Goal: Information Seeking & Learning: Learn about a topic

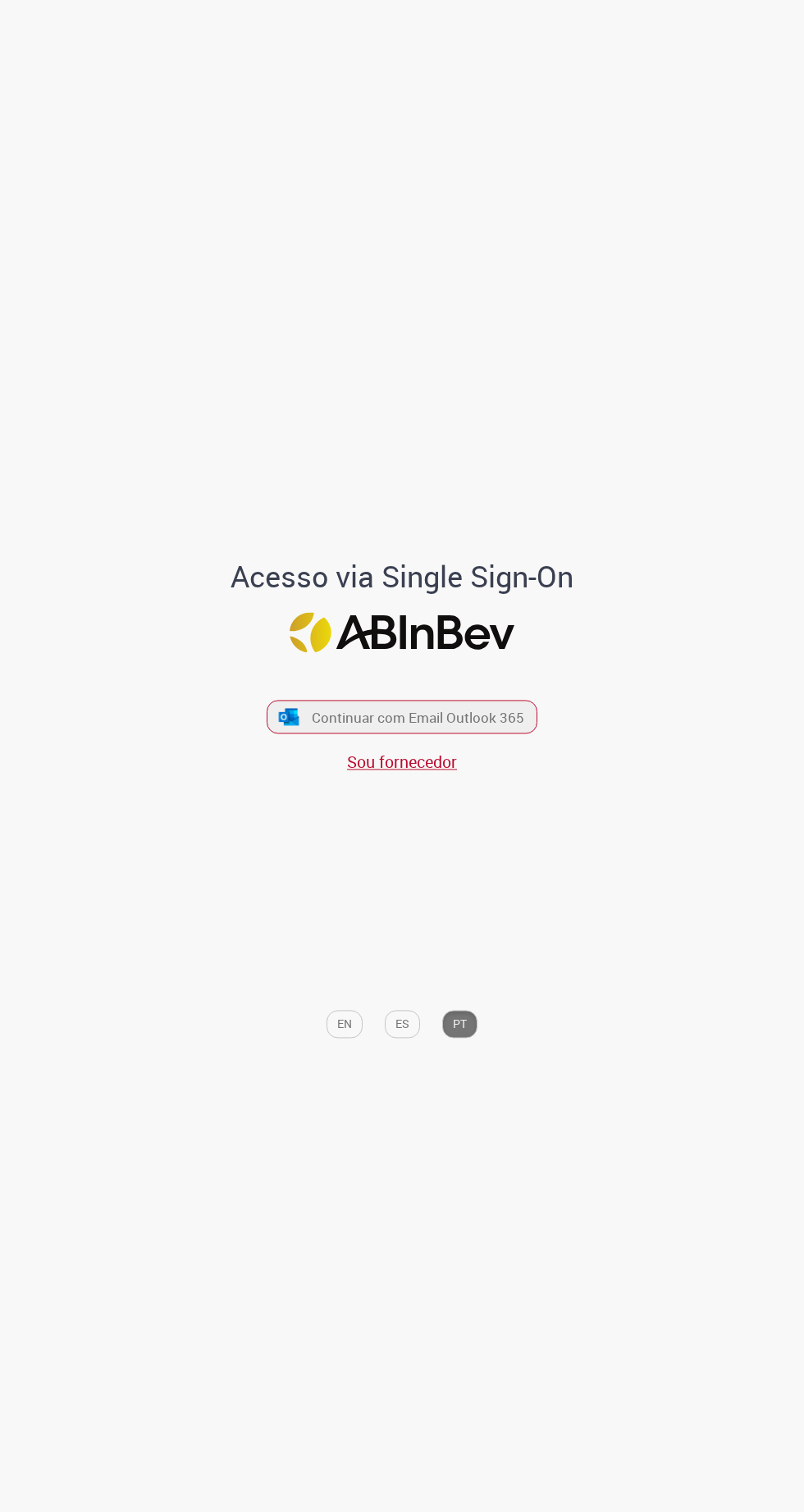
click at [463, 727] on span "Continuar com Email Outlook 365" at bounding box center [419, 717] width 213 height 19
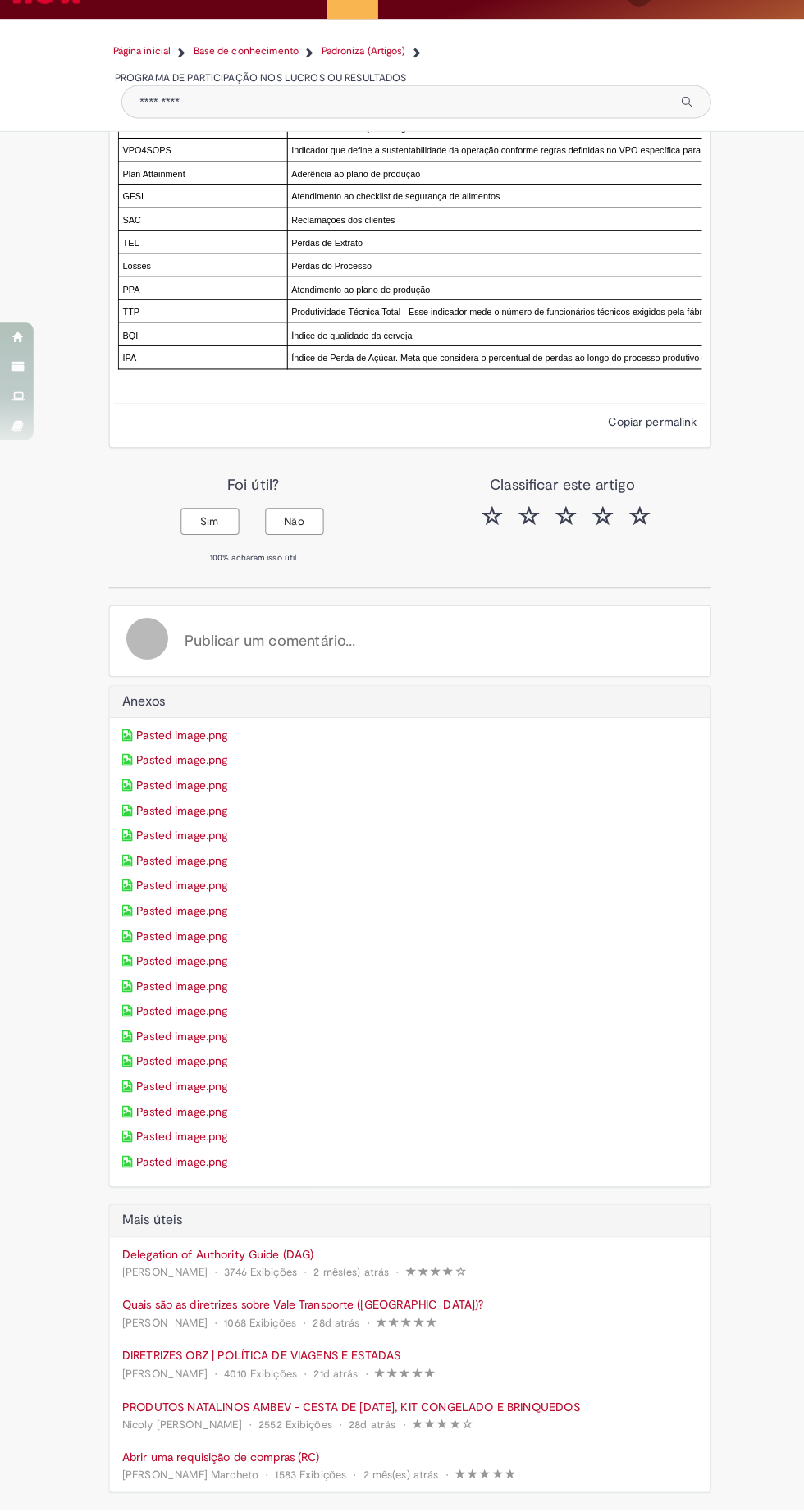
scroll to position [11240, 0]
click at [163, 745] on link "Pasted image.png" at bounding box center [402, 752] width 565 height 17
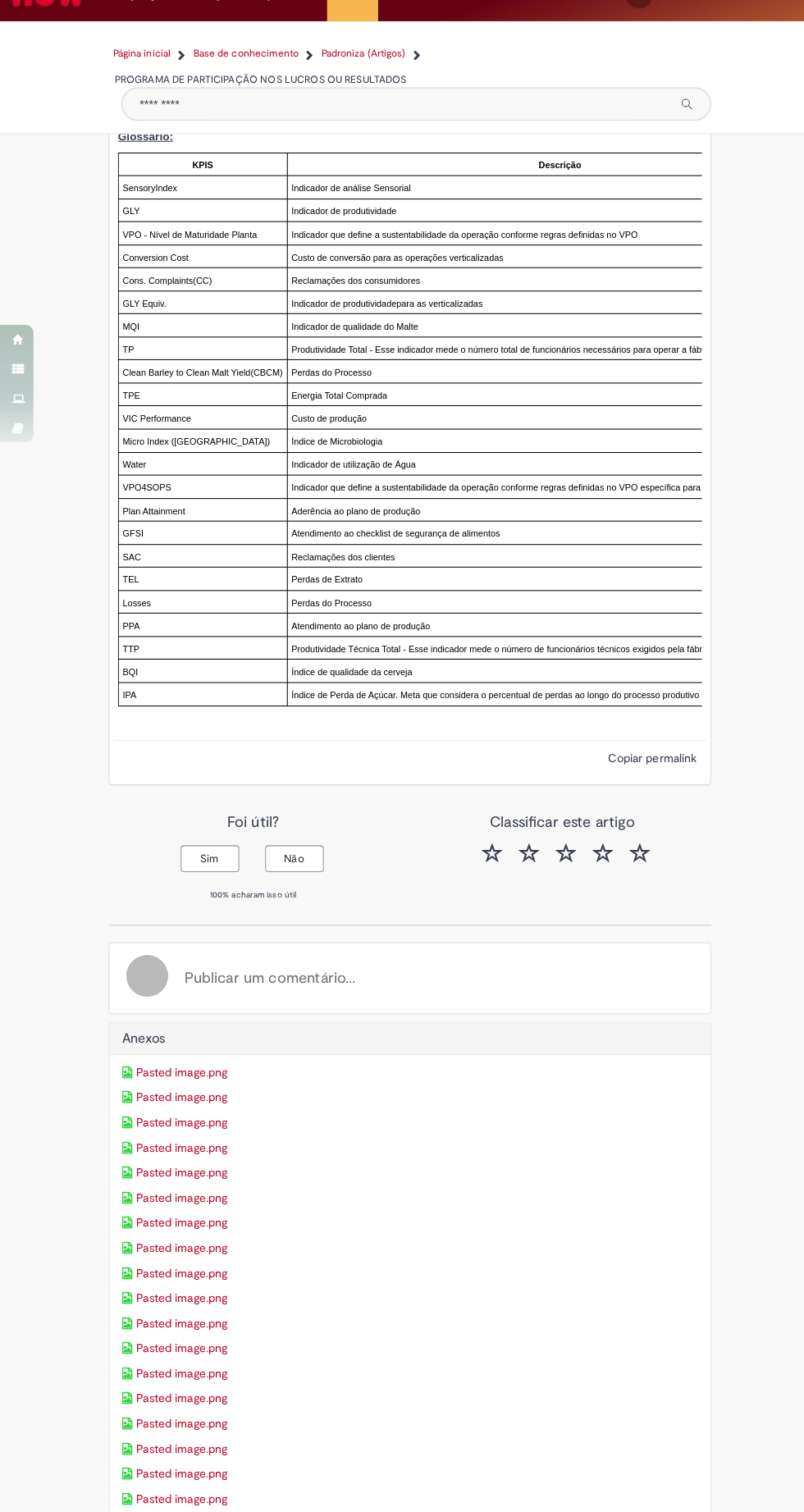
scroll to position [10843, 0]
click at [208, 885] on button "Sim" at bounding box center [206, 871] width 58 height 26
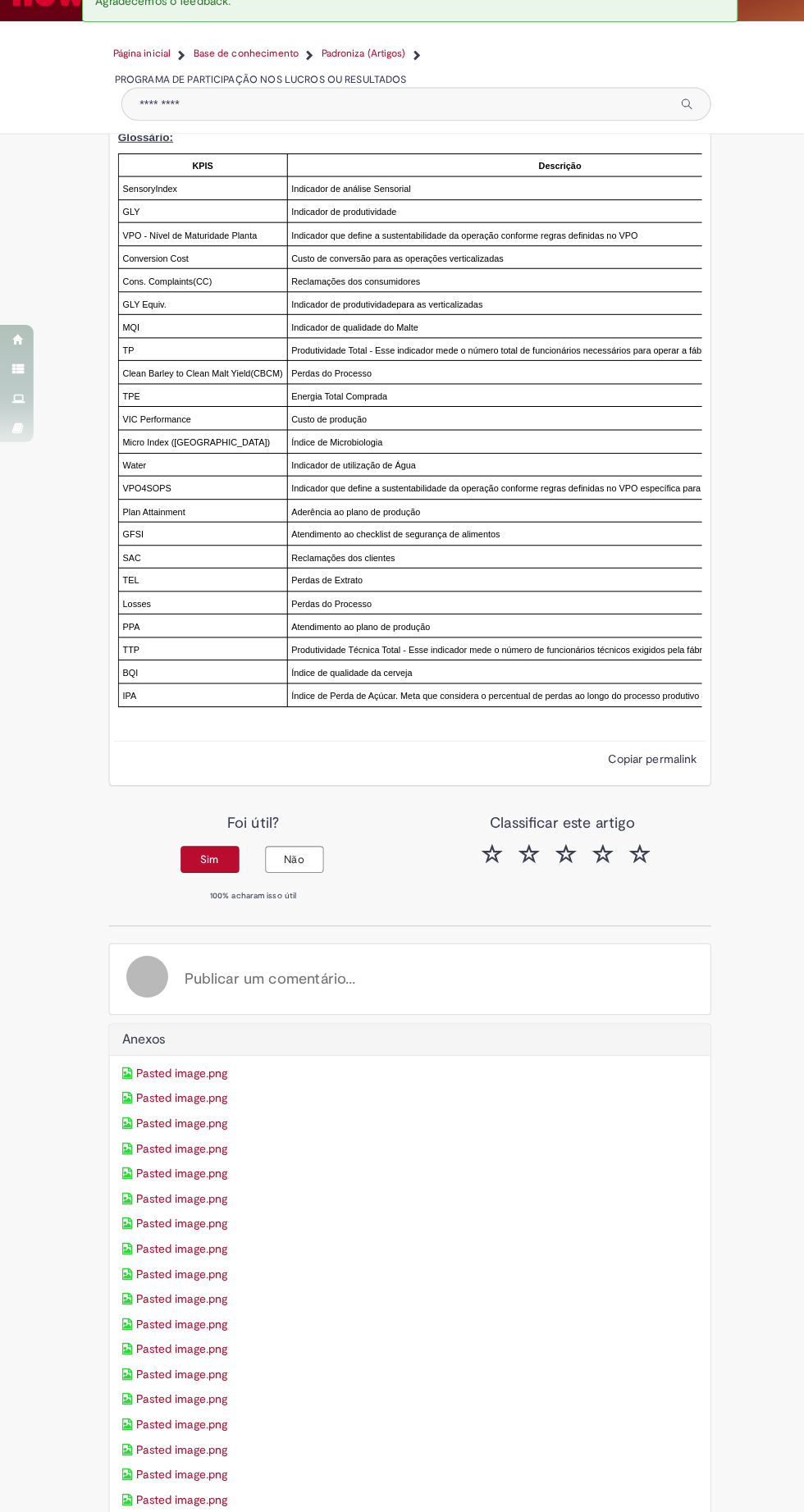
click at [205, 885] on button "Sim" at bounding box center [206, 871] width 58 height 26
click at [204, 885] on button "Sim" at bounding box center [206, 871] width 58 height 26
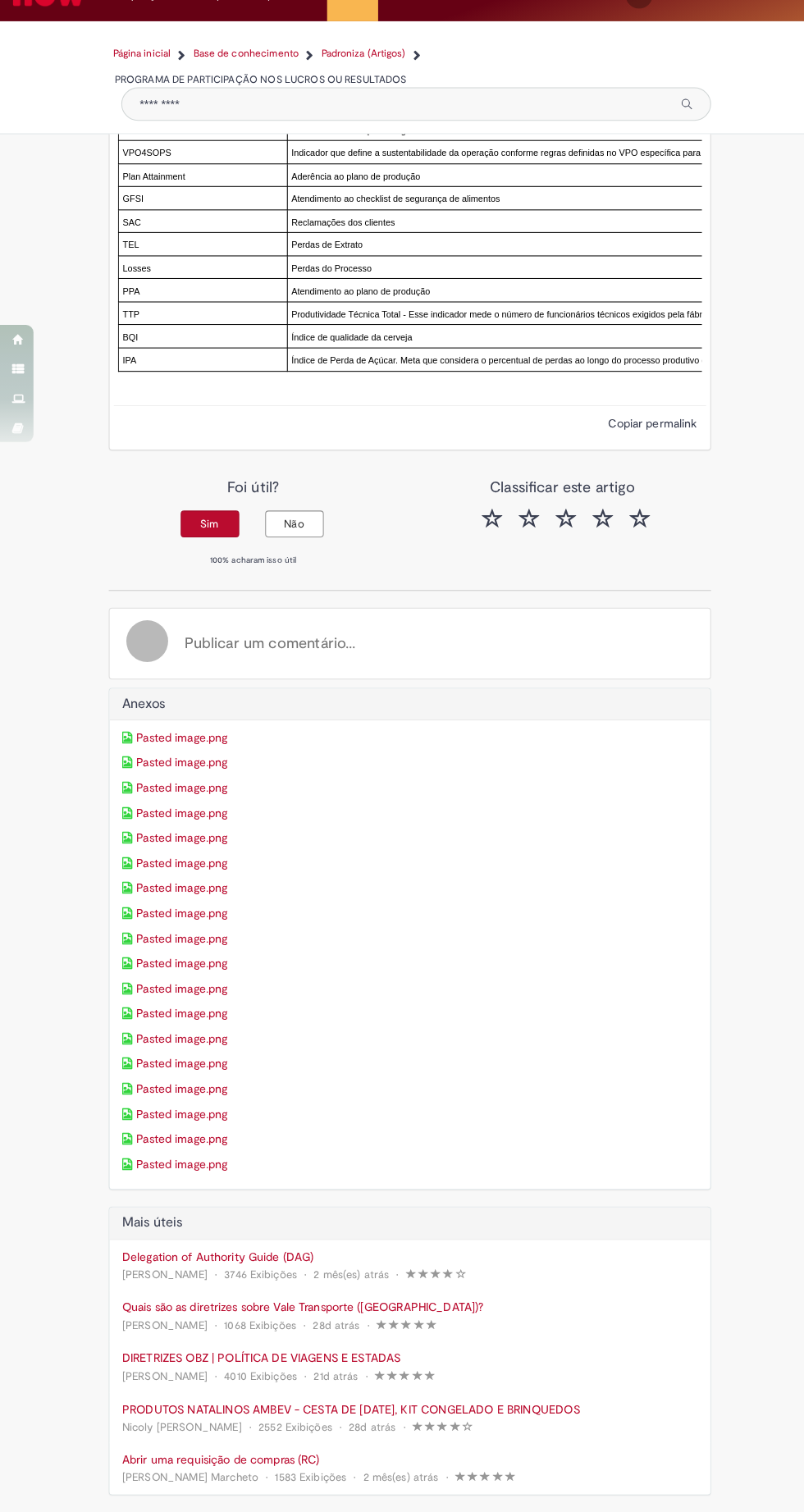
scroll to position [11240, 0]
click at [207, 539] on button "Sim" at bounding box center [206, 542] width 58 height 26
click at [193, 530] on button "Sim" at bounding box center [206, 542] width 58 height 26
click at [314, 530] on button "Não" at bounding box center [289, 542] width 58 height 26
click at [197, 530] on button "Sim" at bounding box center [206, 542] width 58 height 26
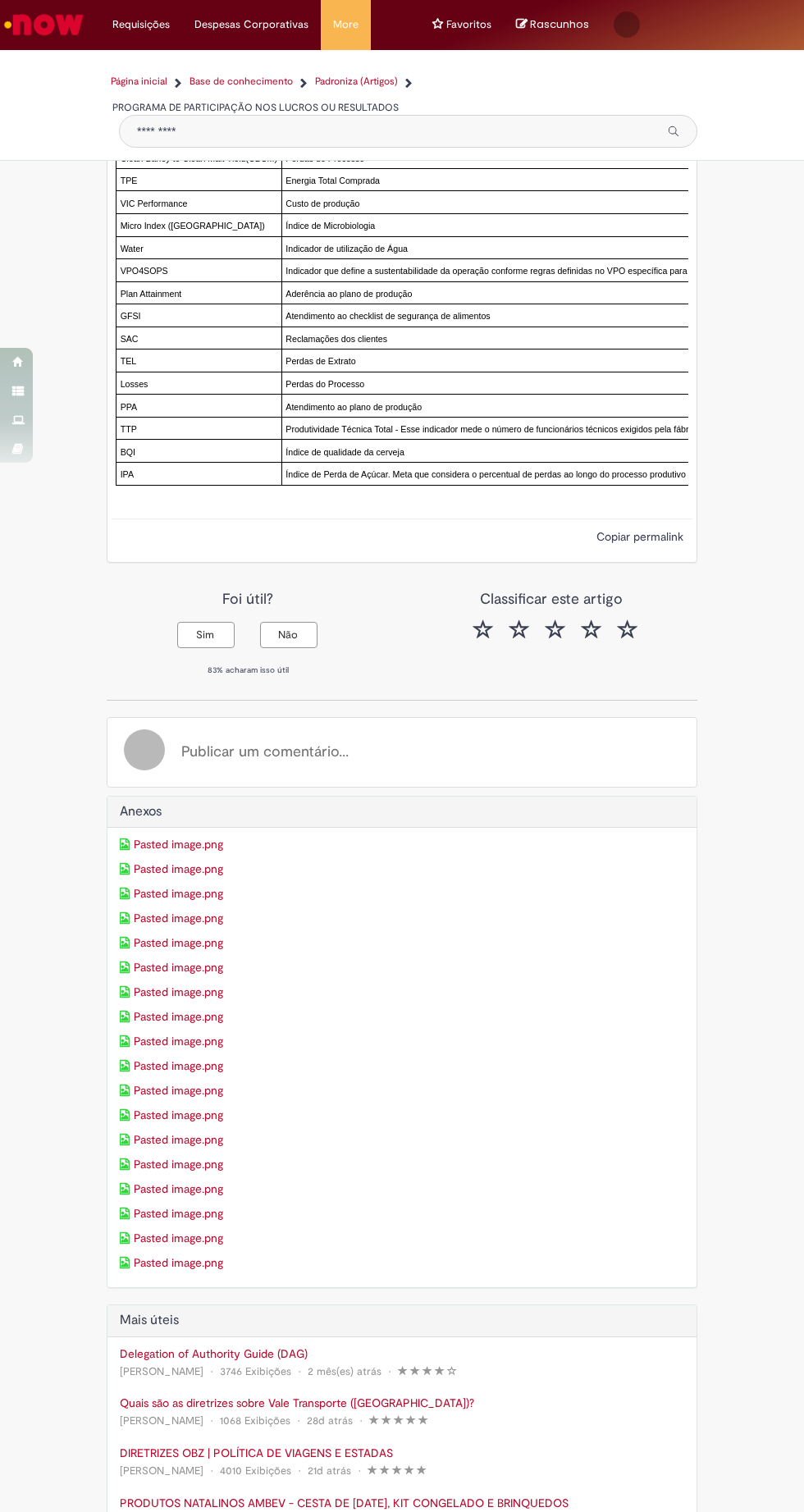
scroll to position [11025, 0]
